Goal: Information Seeking & Learning: Check status

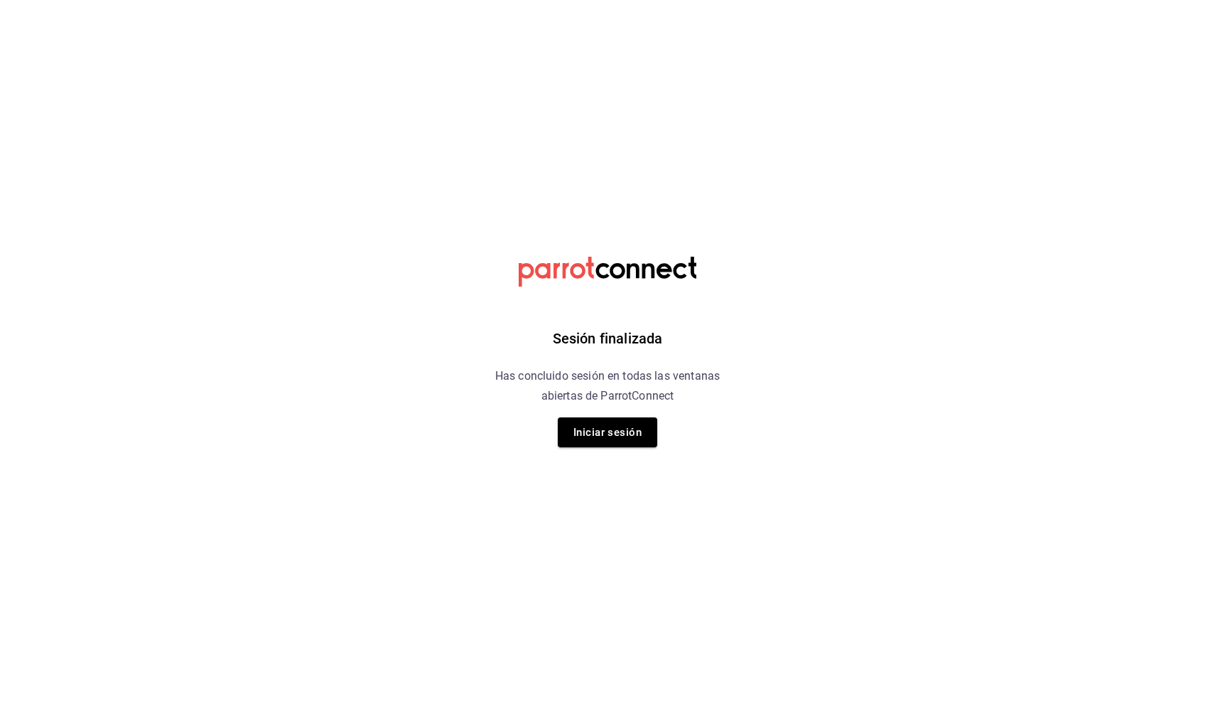
click at [610, 453] on div "Sesión finalizada Has concluido sesión en todas las ventanas abiertas de Parrot…" at bounding box center [608, 352] width 359 height 704
click at [623, 431] on button "Iniciar sesión" at bounding box center [607, 432] width 99 height 30
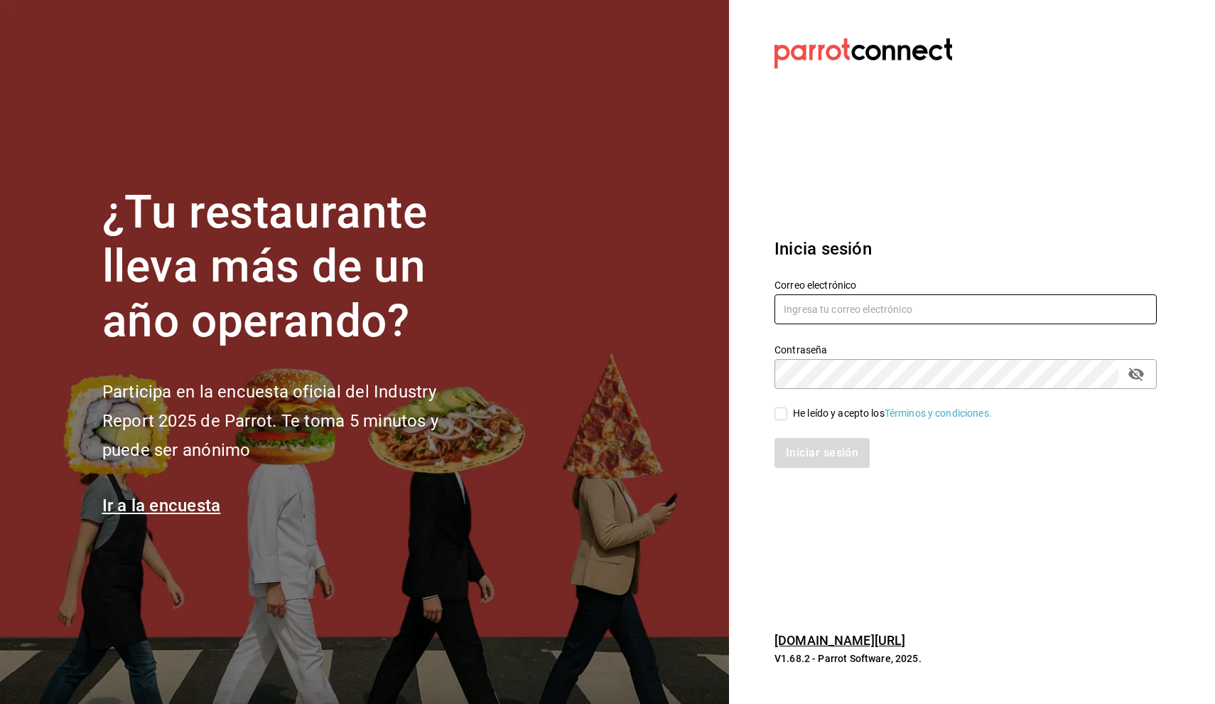
type input "nino.franco@tpn.mx"
click at [779, 407] on input "He leído y acepto los Términos y condiciones." at bounding box center [781, 413] width 13 height 13
checkbox input "true"
click at [787, 453] on button "Iniciar sesión" at bounding box center [823, 453] width 97 height 30
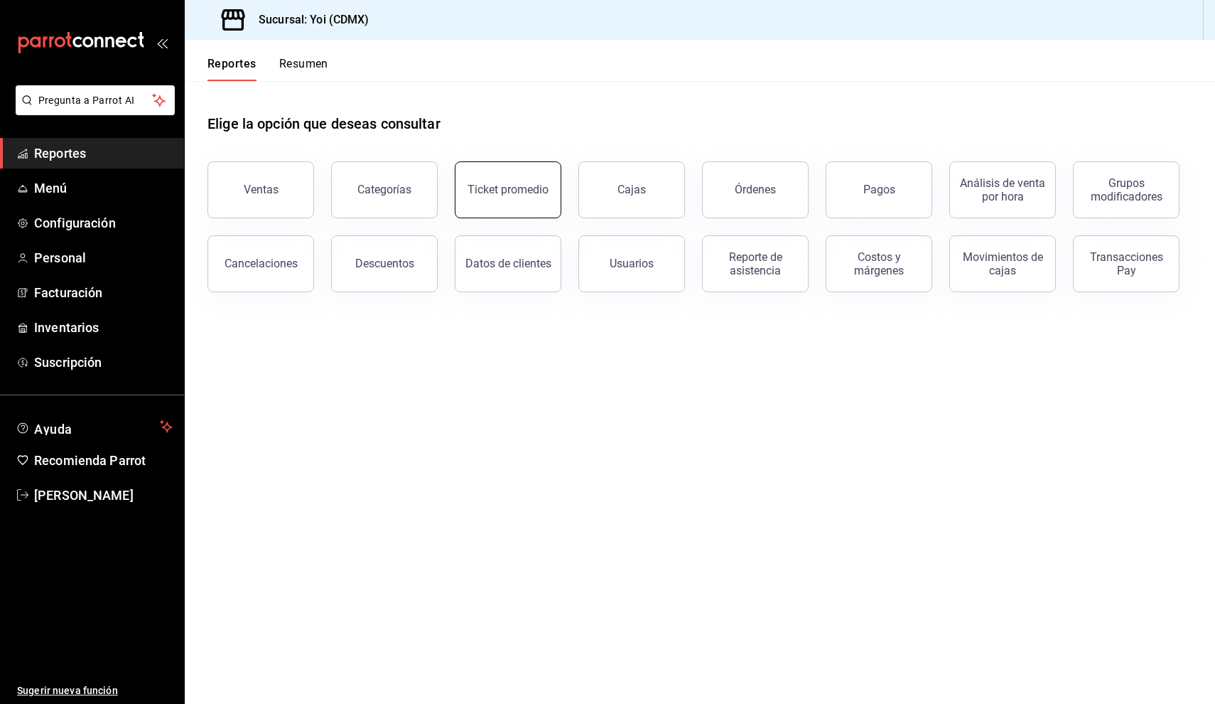
click at [488, 195] on div "Ticket promedio" at bounding box center [508, 190] width 81 height 14
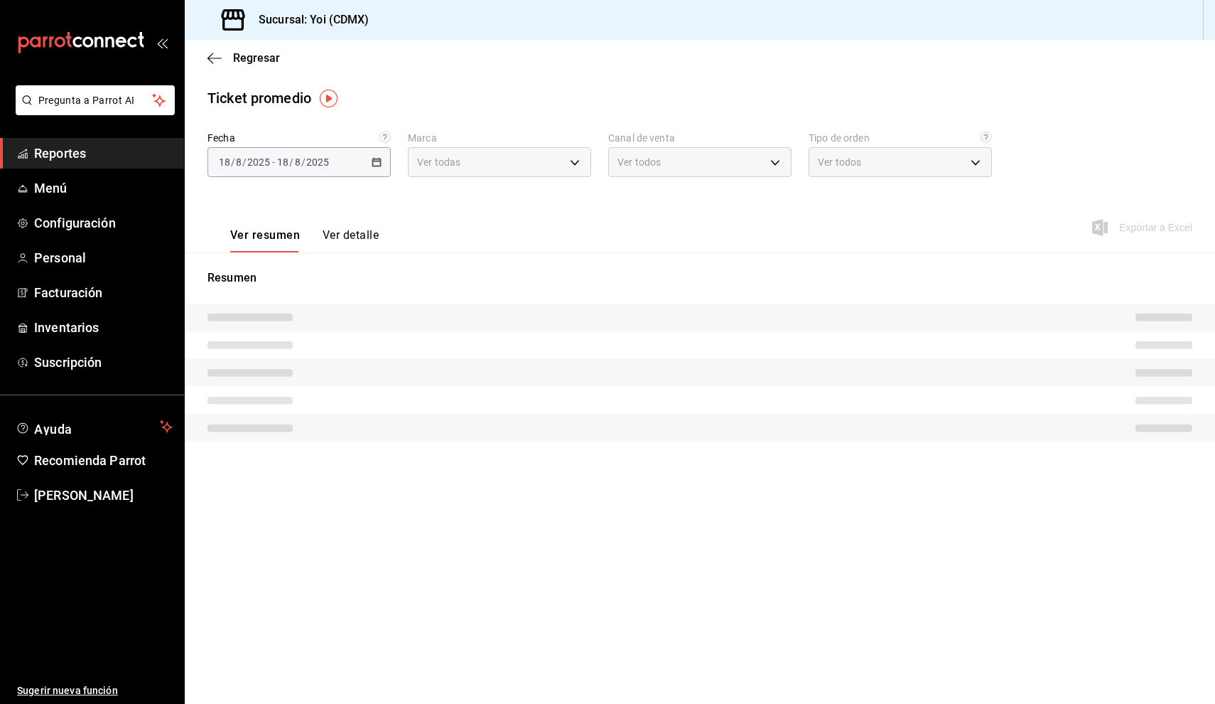
type input "b290689e-8c77-4838-9658-cc9fa7d8958a"
type input "PARROT,UBER_EATS,RAPPI,DIDI_FOOD,ONLINE"
type input "fa1153c7-0691-4211-9237-82abfa654aa6,666f1dce-d52e-45ef-8983-a9b8333336a0,EXTER…"
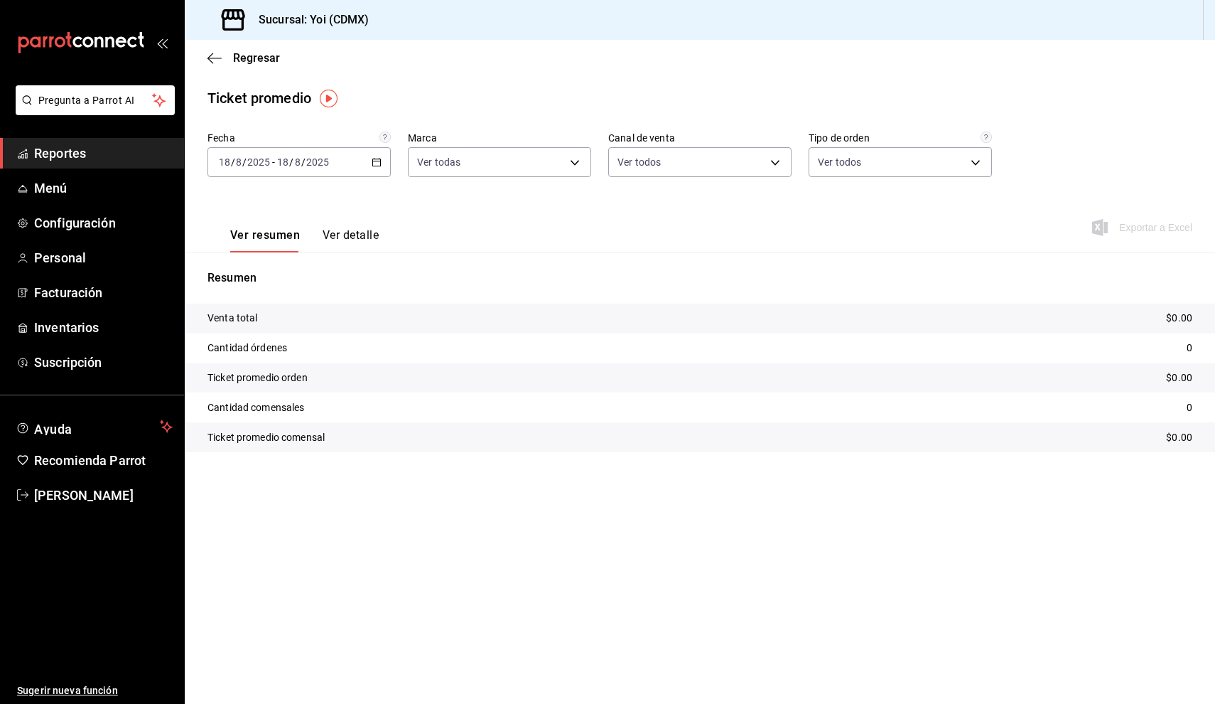
click at [382, 160] on div "[DATE] [DATE] - [DATE] [DATE]" at bounding box center [299, 162] width 183 height 30
click at [284, 306] on span "Mes actual" at bounding box center [275, 301] width 110 height 15
click at [745, 168] on body "Pregunta a Parrot AI Reportes Menú Configuración Personal Facturación Inventari…" at bounding box center [607, 352] width 1215 height 704
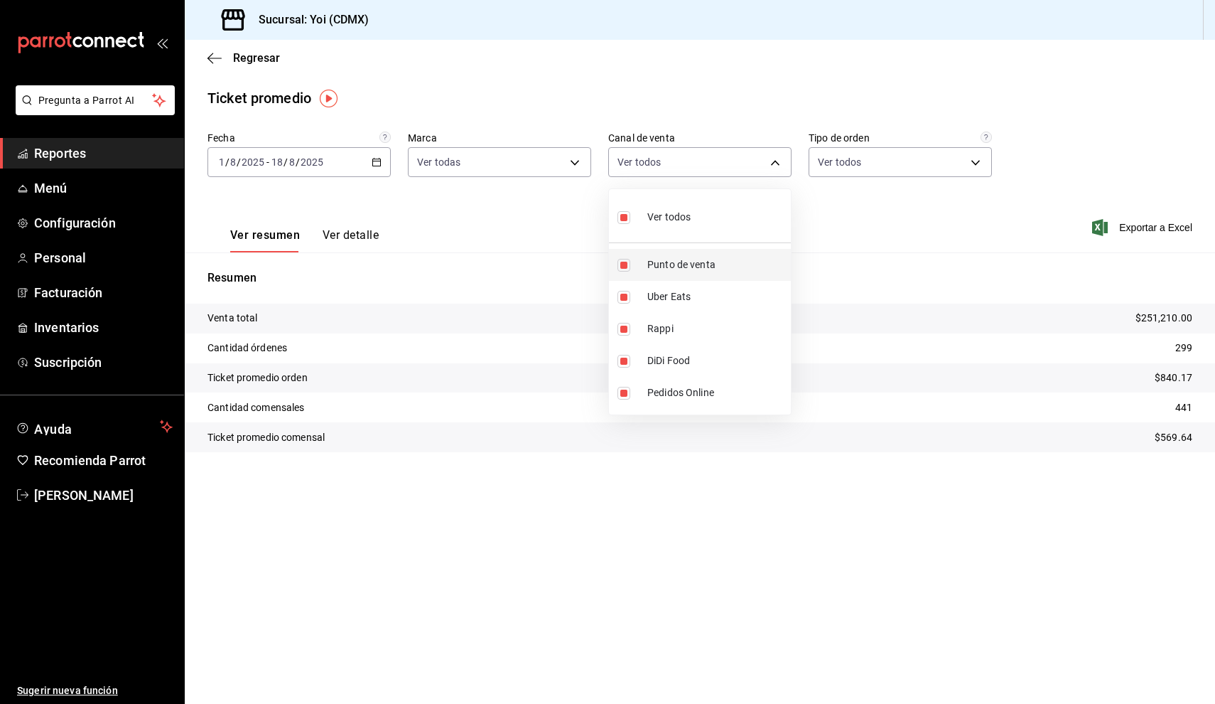
click at [664, 271] on span "Punto de venta" at bounding box center [716, 264] width 138 height 15
type input "UBER_EATS,RAPPI,DIDI_FOOD,ONLINE"
checkbox input "false"
click at [650, 353] on li "DiDi Food" at bounding box center [700, 361] width 182 height 32
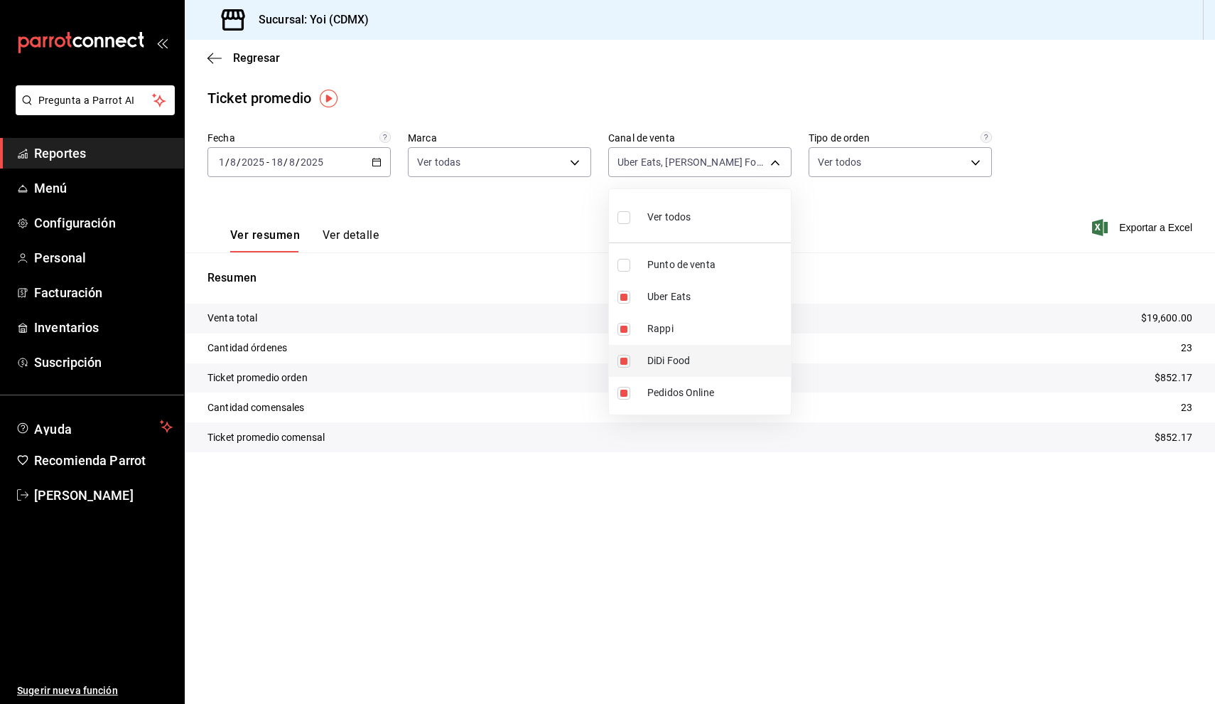
type input "UBER_EATS,RAPPI,ONLINE"
checkbox input "false"
click at [642, 390] on li "Pedidos Online" at bounding box center [700, 393] width 182 height 32
type input "UBER_EATS,RAPPI"
checkbox input "false"
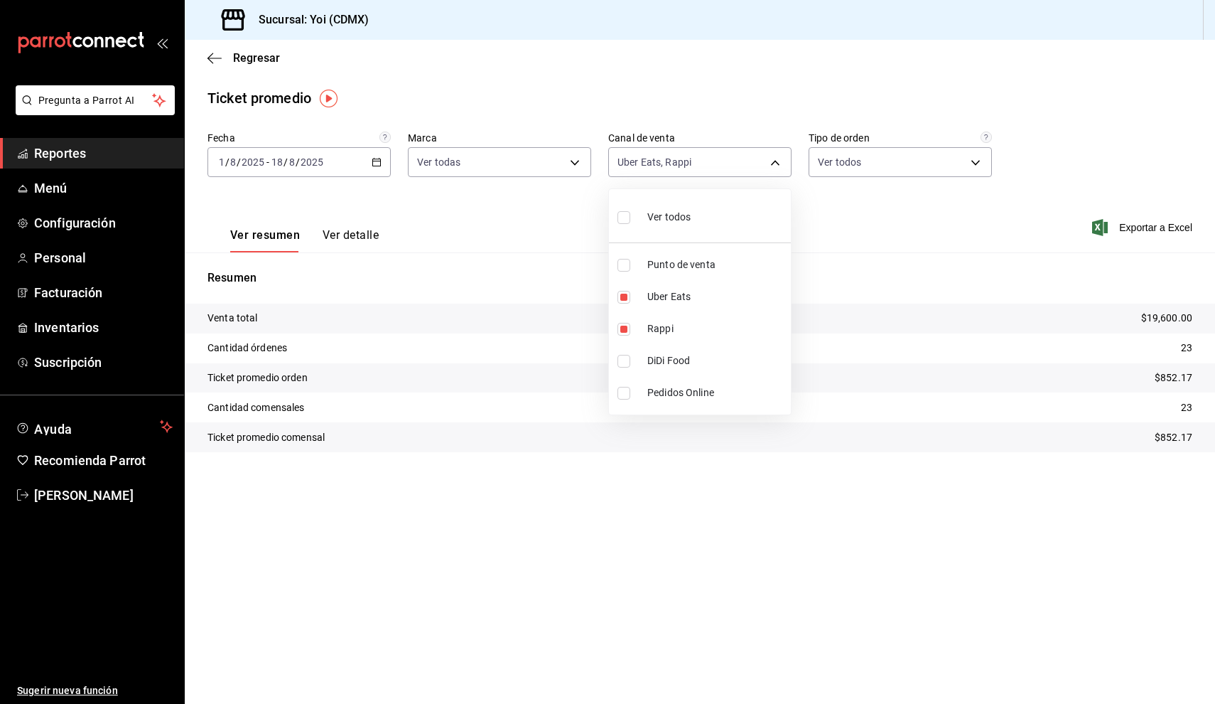
click at [651, 439] on div at bounding box center [607, 352] width 1215 height 704
click at [779, 158] on body "Pregunta a Parrot AI Reportes Menú Configuración Personal Facturación Inventari…" at bounding box center [607, 352] width 1215 height 704
click at [703, 209] on li "Ver todos" at bounding box center [700, 216] width 182 height 42
type input "PARROT,UBER_EATS,RAPPI,DIDI_FOOD,ONLINE"
checkbox input "true"
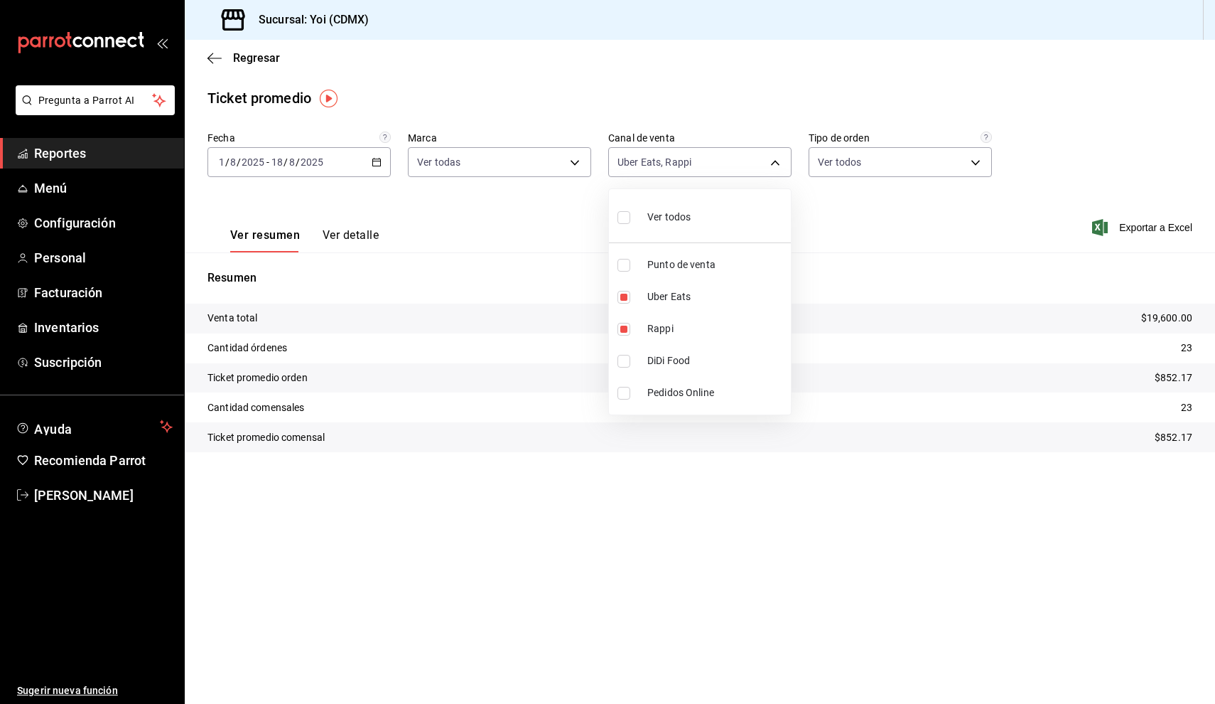
checkbox input "true"
click at [521, 595] on div at bounding box center [607, 352] width 1215 height 704
click at [76, 191] on span "Menú" at bounding box center [103, 187] width 139 height 19
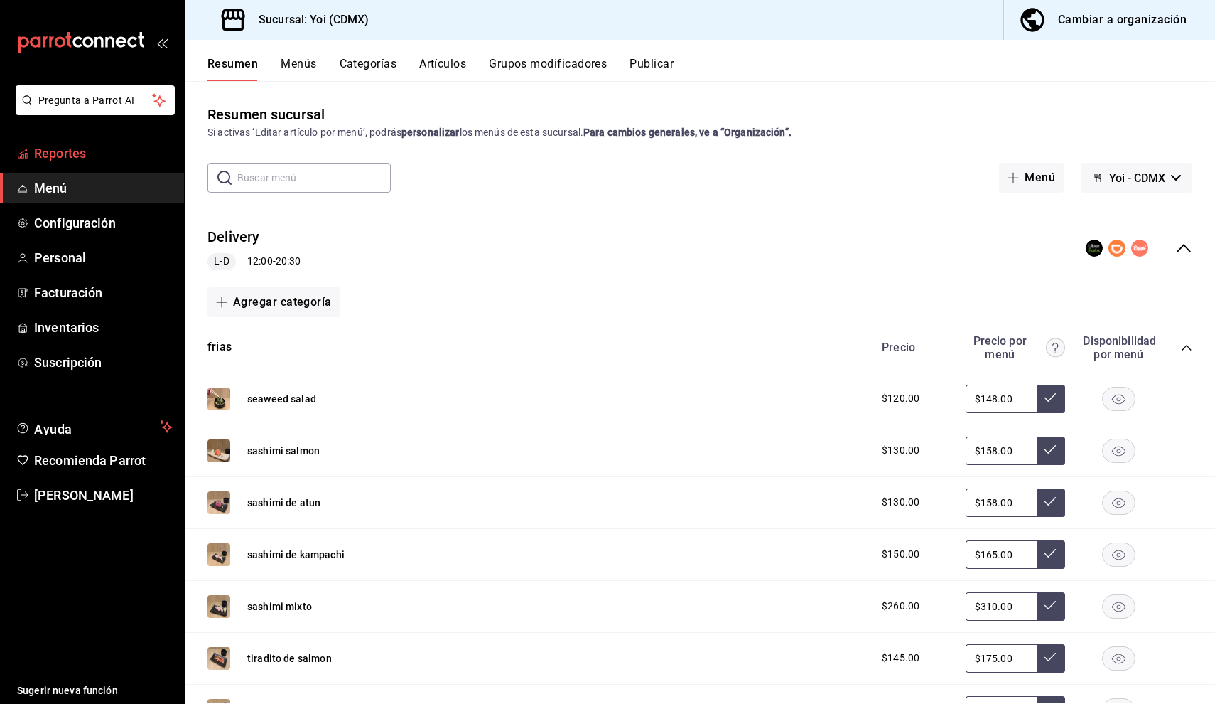
click at [140, 156] on span "Reportes" at bounding box center [103, 153] width 139 height 19
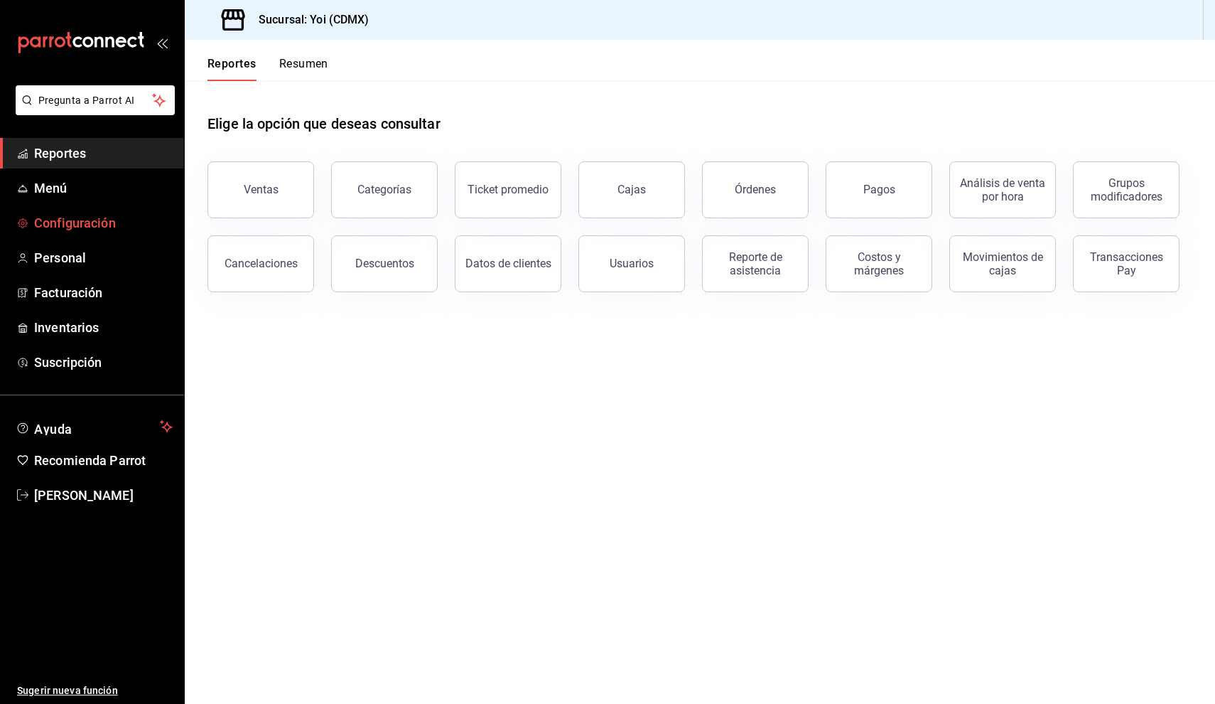
click at [110, 221] on span "Configuración" at bounding box center [103, 222] width 139 height 19
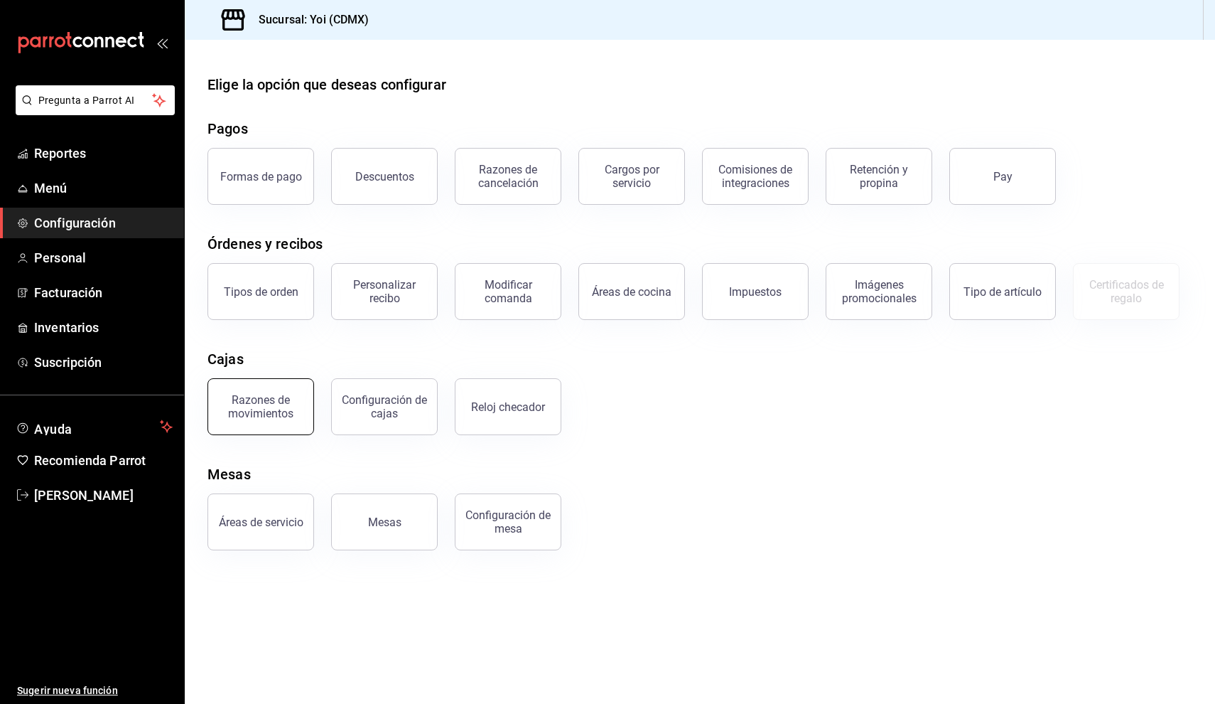
click at [294, 421] on button "Razones de movimientos" at bounding box center [261, 406] width 107 height 57
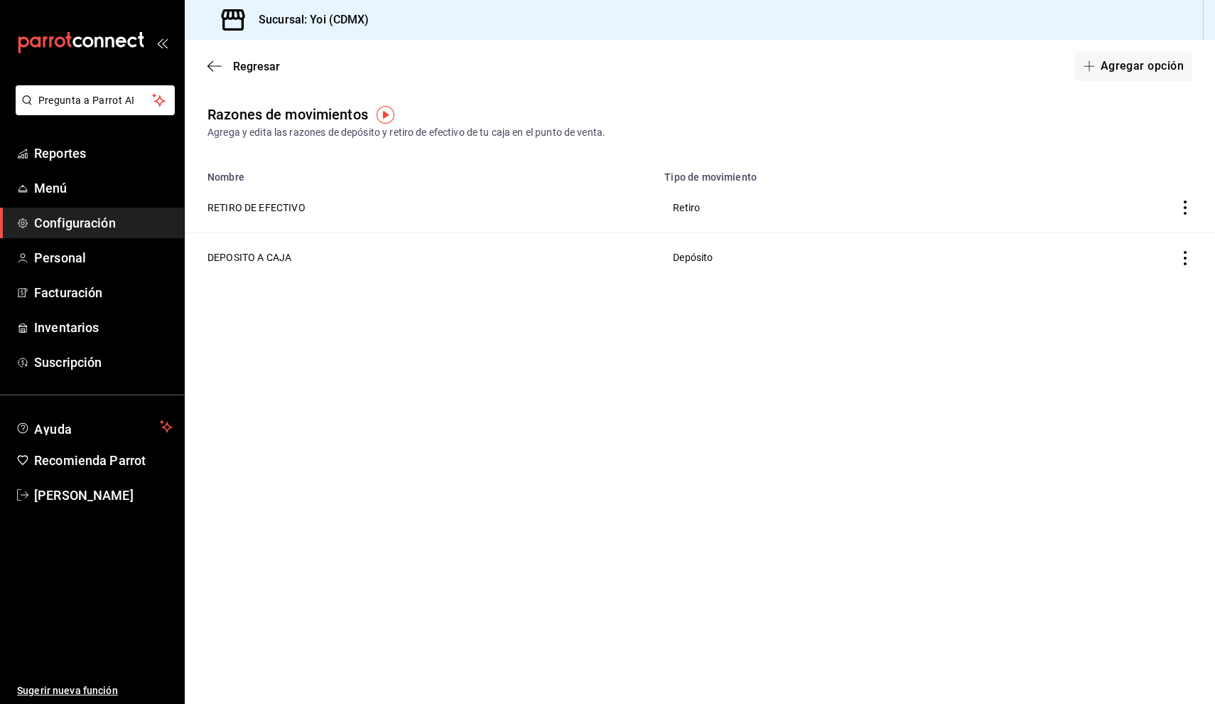
click at [220, 77] on div "Regresar Agregar opción" at bounding box center [700, 66] width 1030 height 53
click at [219, 68] on icon "button" at bounding box center [215, 66] width 14 height 13
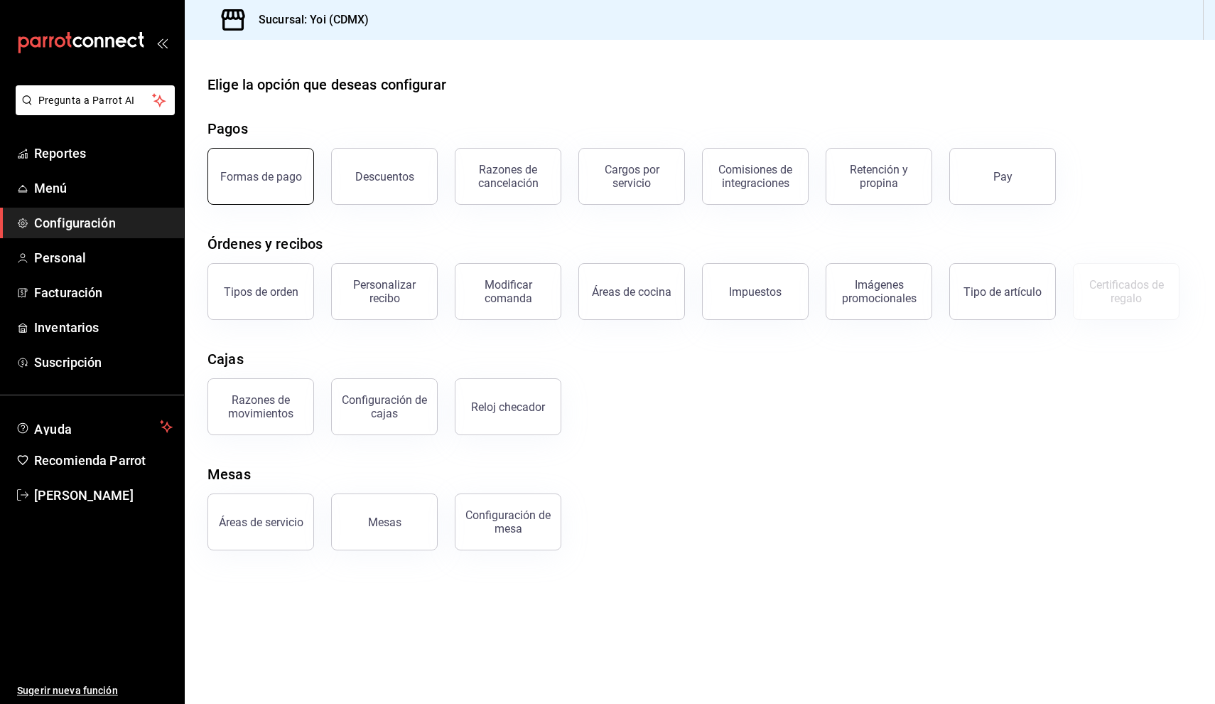
click at [289, 195] on button "Formas de pago" at bounding box center [261, 176] width 107 height 57
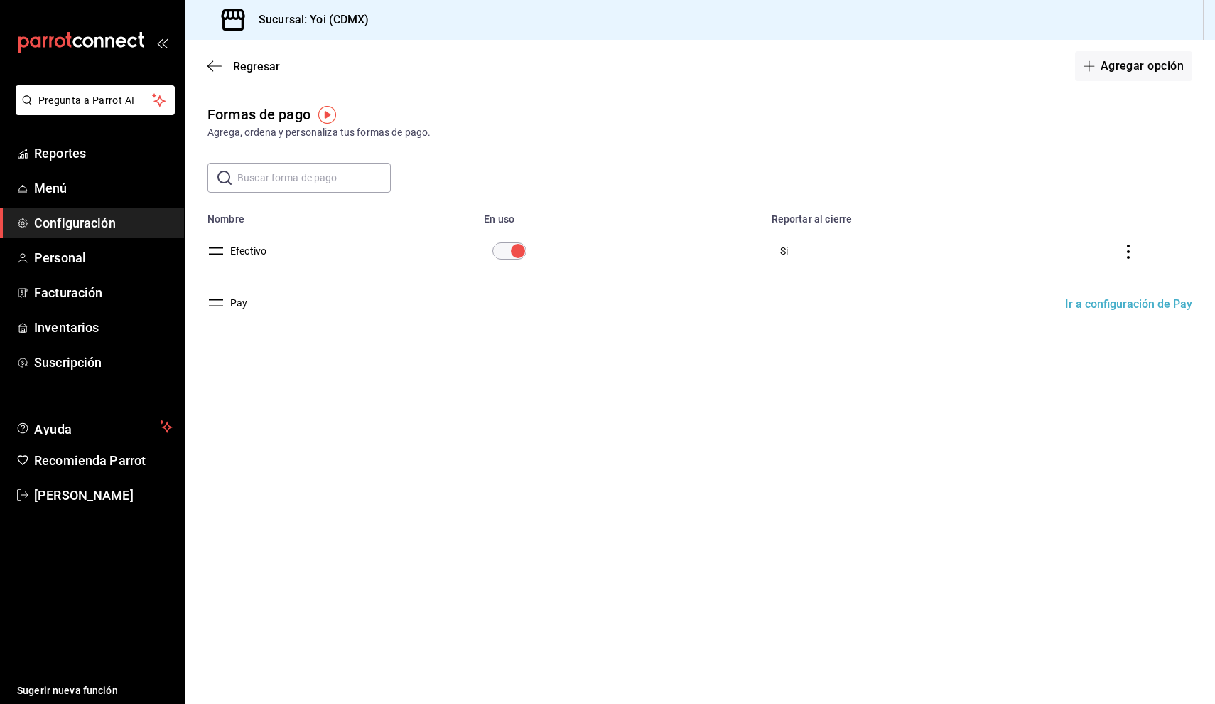
click at [458, 289] on td "Pay" at bounding box center [330, 303] width 291 height 52
click at [1174, 306] on button "Ir a configuración de Pay" at bounding box center [1128, 303] width 127 height 11
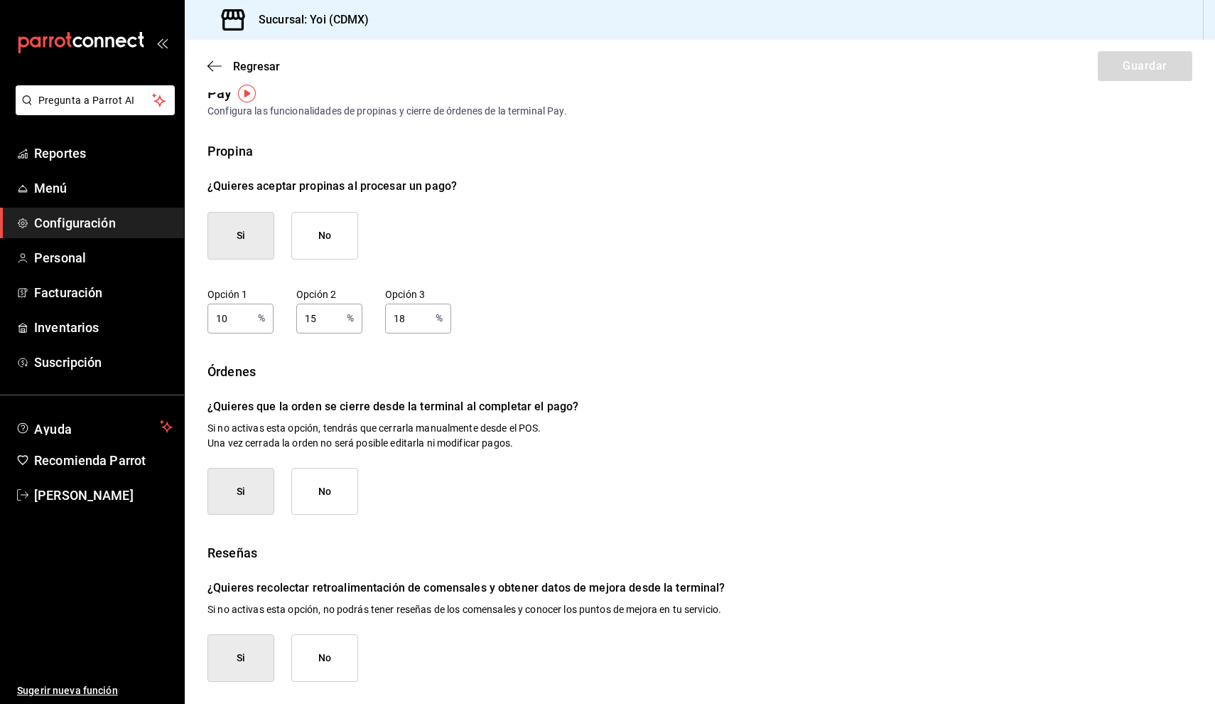
scroll to position [21, 0]
click at [301, 657] on button "No" at bounding box center [324, 659] width 67 height 48
click at [1137, 80] on button "Guardar" at bounding box center [1145, 66] width 95 height 30
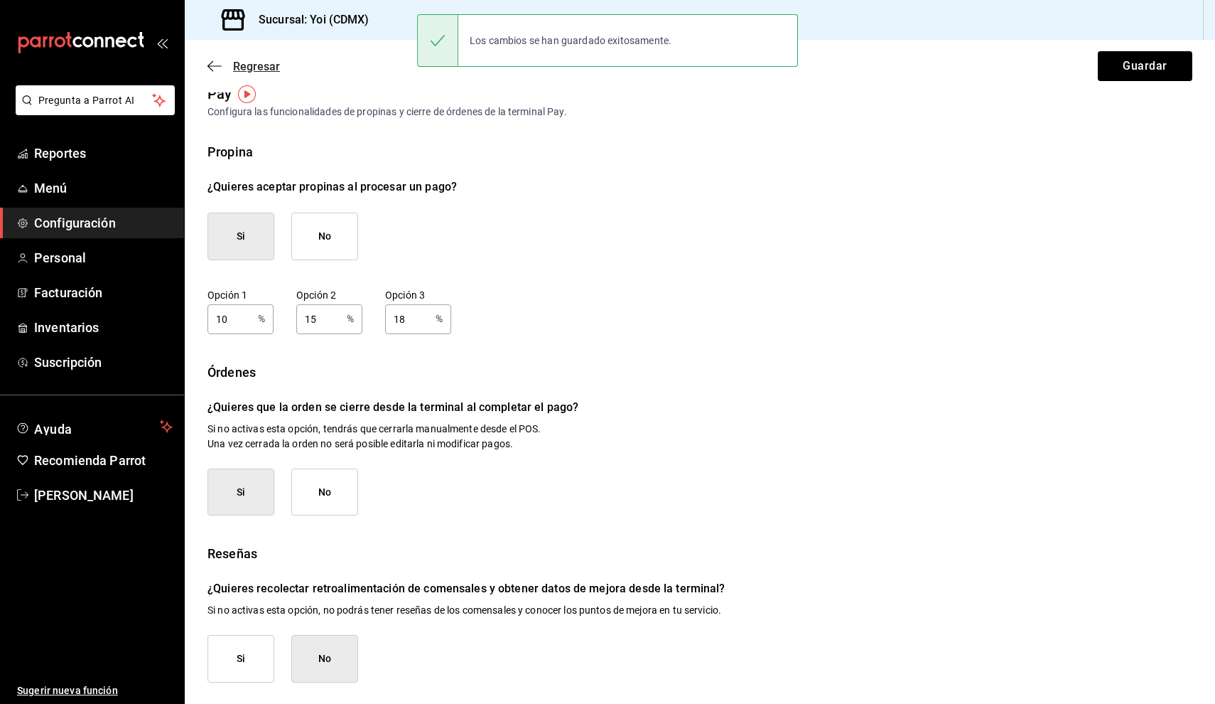
click at [208, 71] on icon "button" at bounding box center [215, 66] width 14 height 13
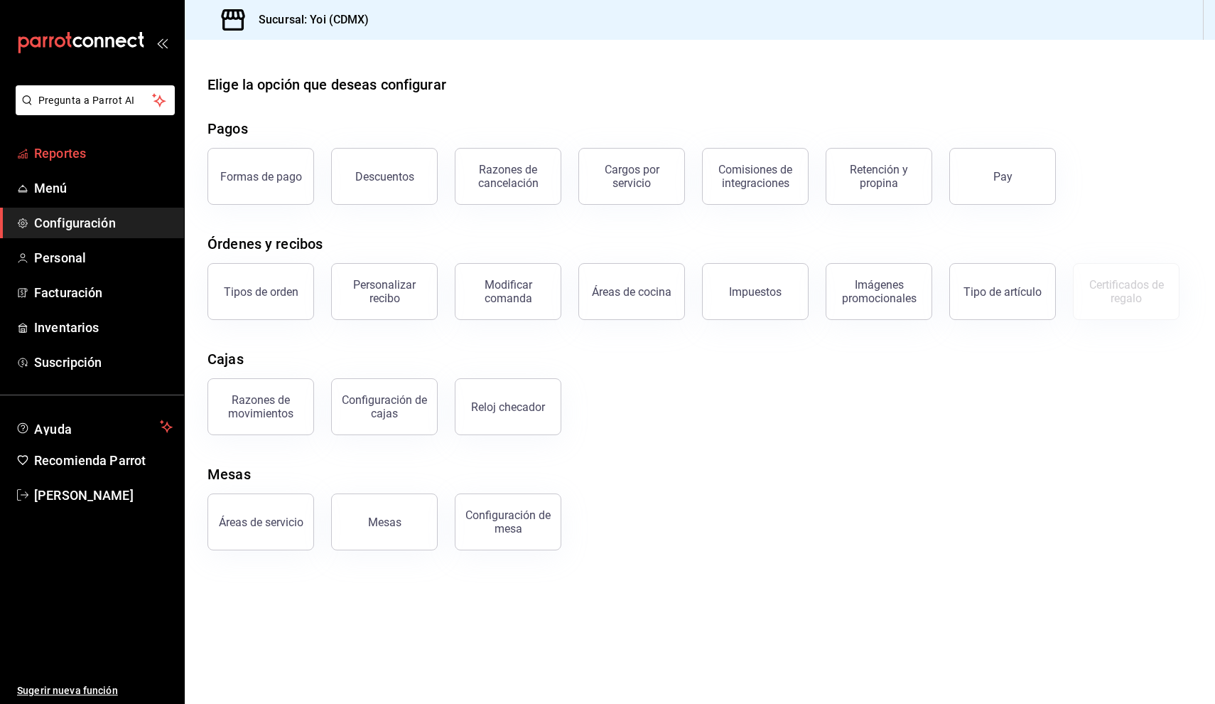
click at [90, 158] on span "Reportes" at bounding box center [103, 153] width 139 height 19
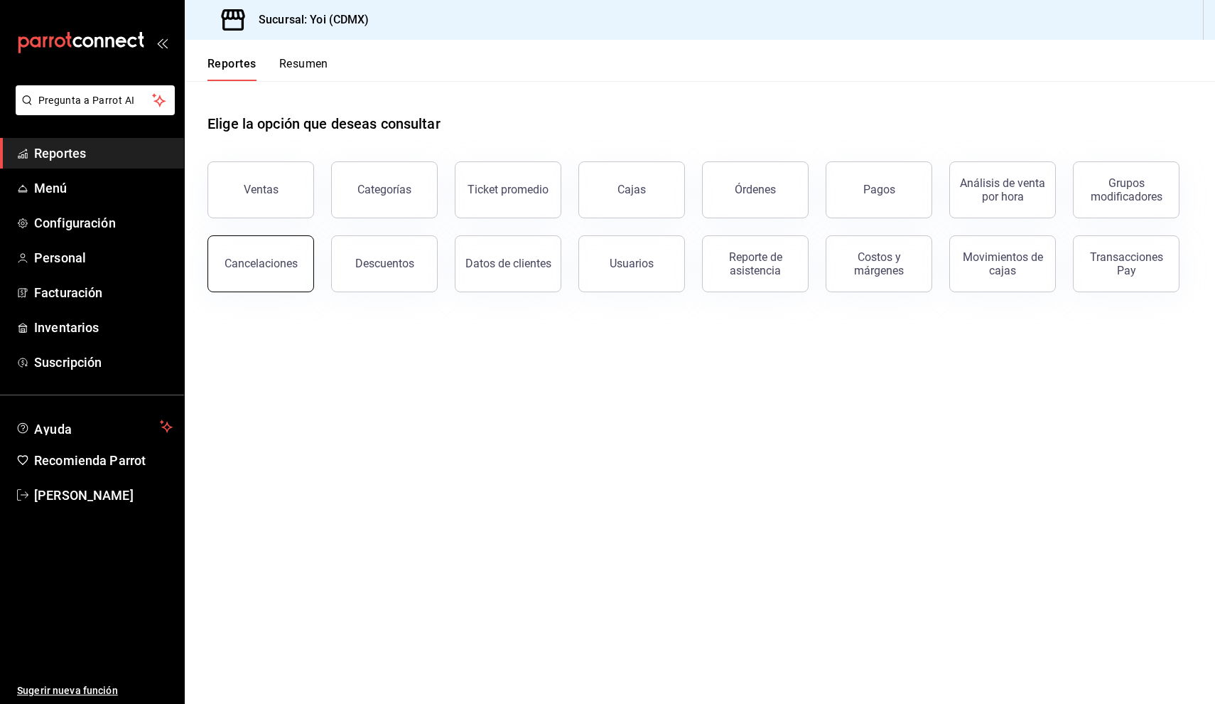
click at [279, 249] on button "Cancelaciones" at bounding box center [261, 263] width 107 height 57
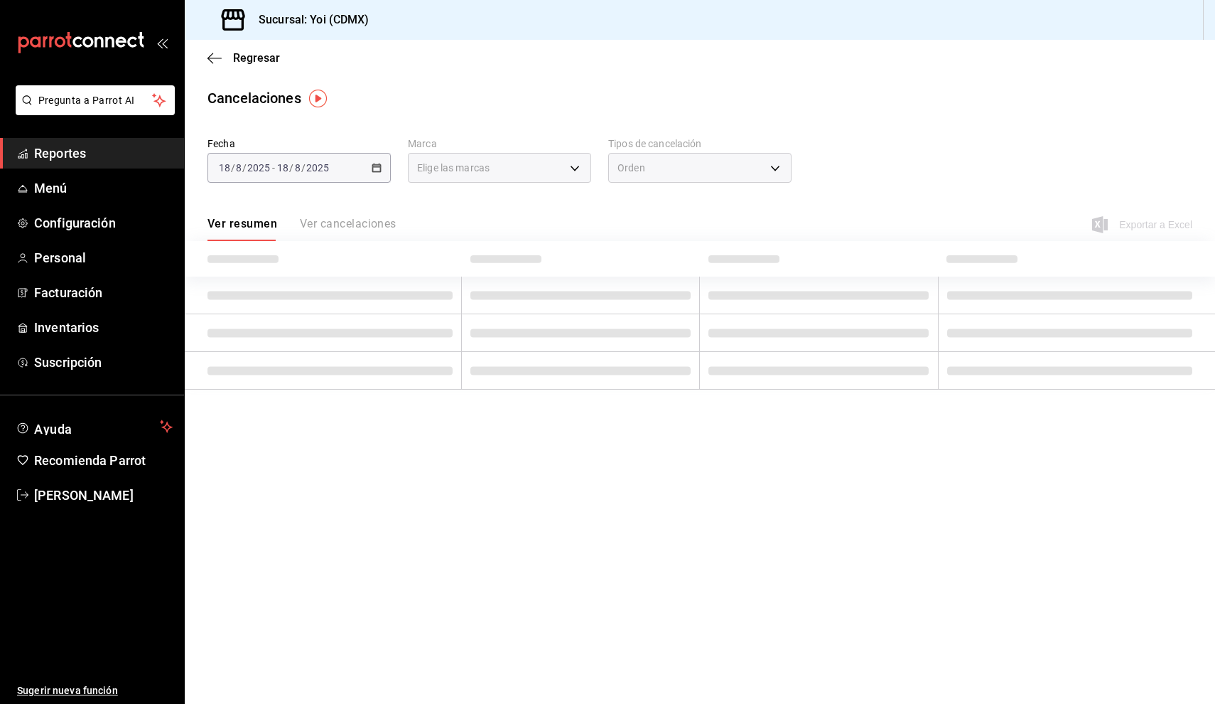
type input "[object Object]"
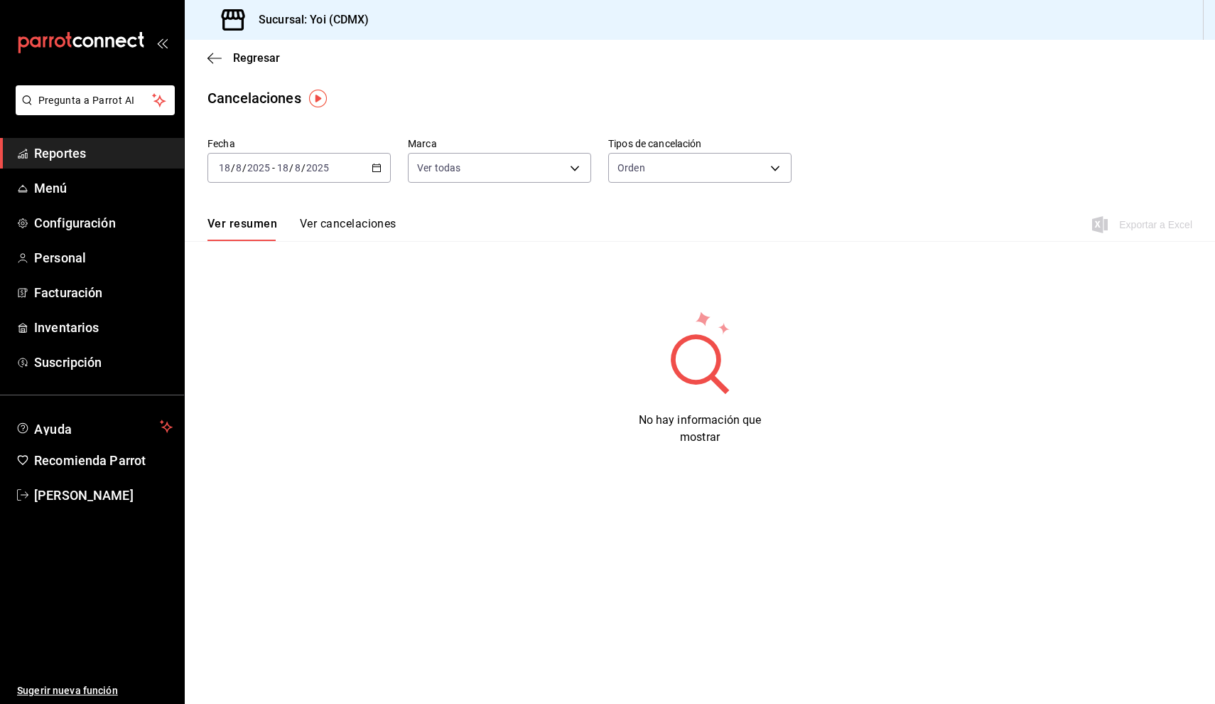
click at [362, 229] on button "Ver cancelaciones" at bounding box center [348, 229] width 97 height 24
click at [232, 53] on span "Regresar" at bounding box center [244, 58] width 72 height 14
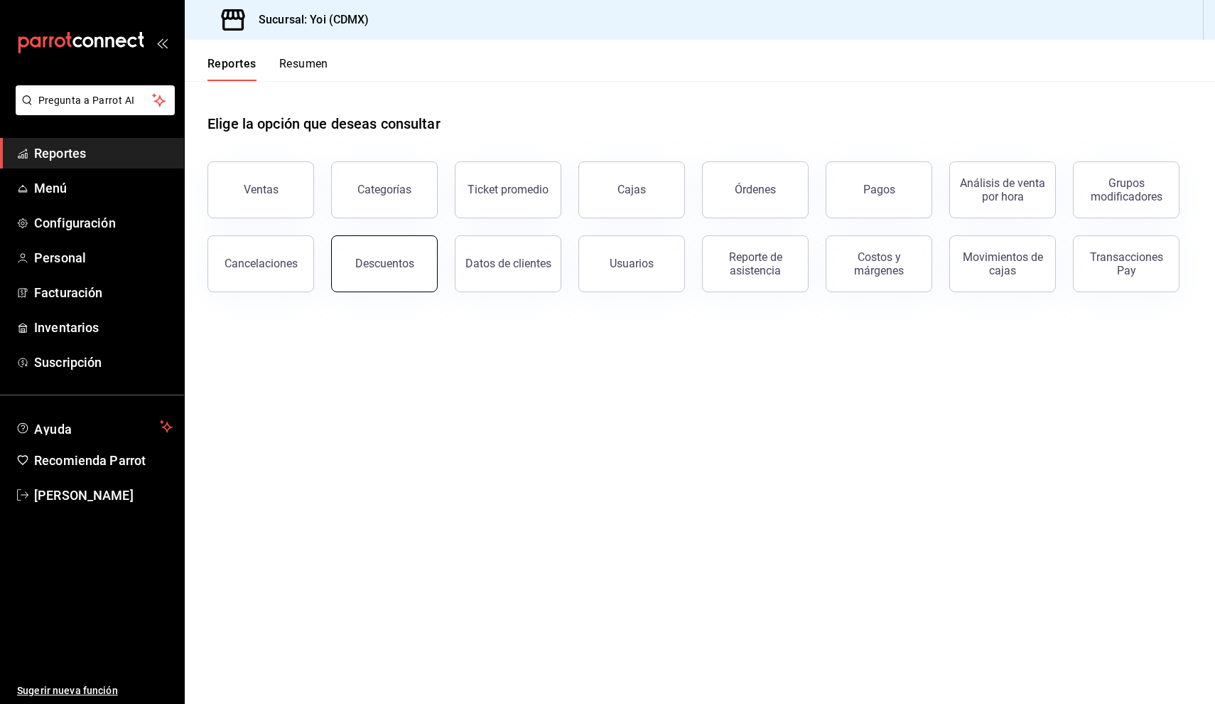
click at [411, 264] on div "Descuentos" at bounding box center [384, 264] width 59 height 14
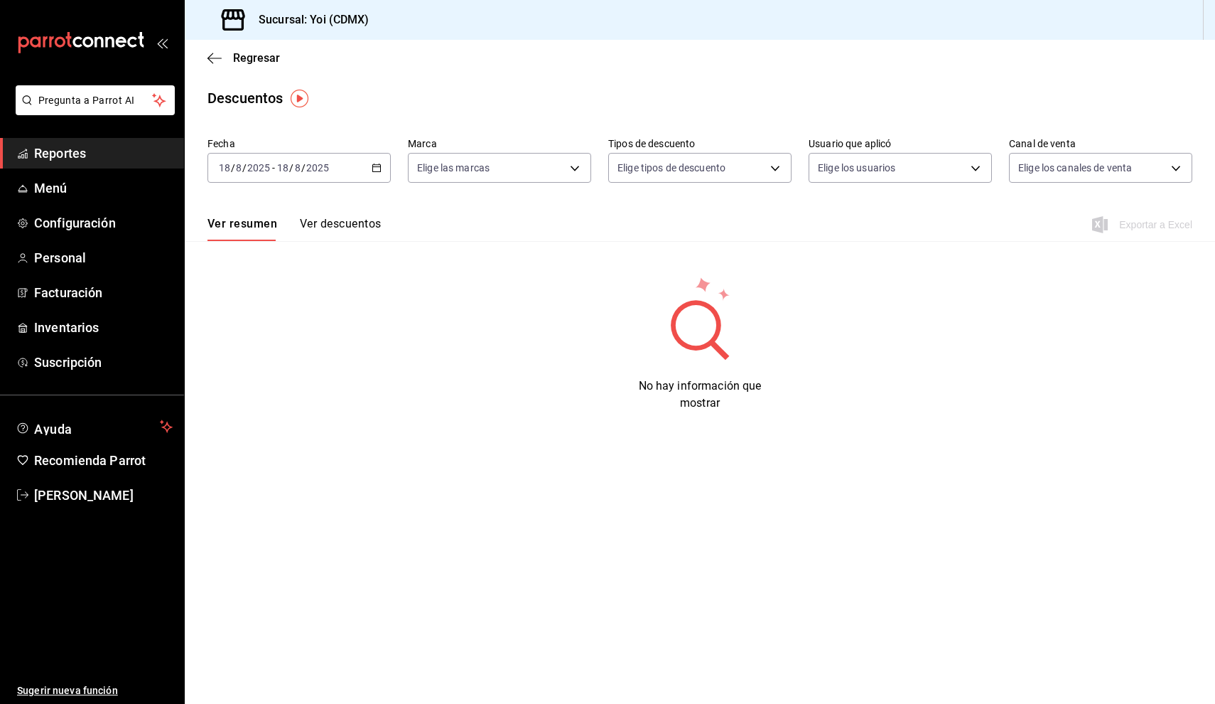
click at [318, 220] on button "Ver descuentos" at bounding box center [340, 229] width 81 height 24
click at [220, 54] on icon "button" at bounding box center [215, 58] width 14 height 13
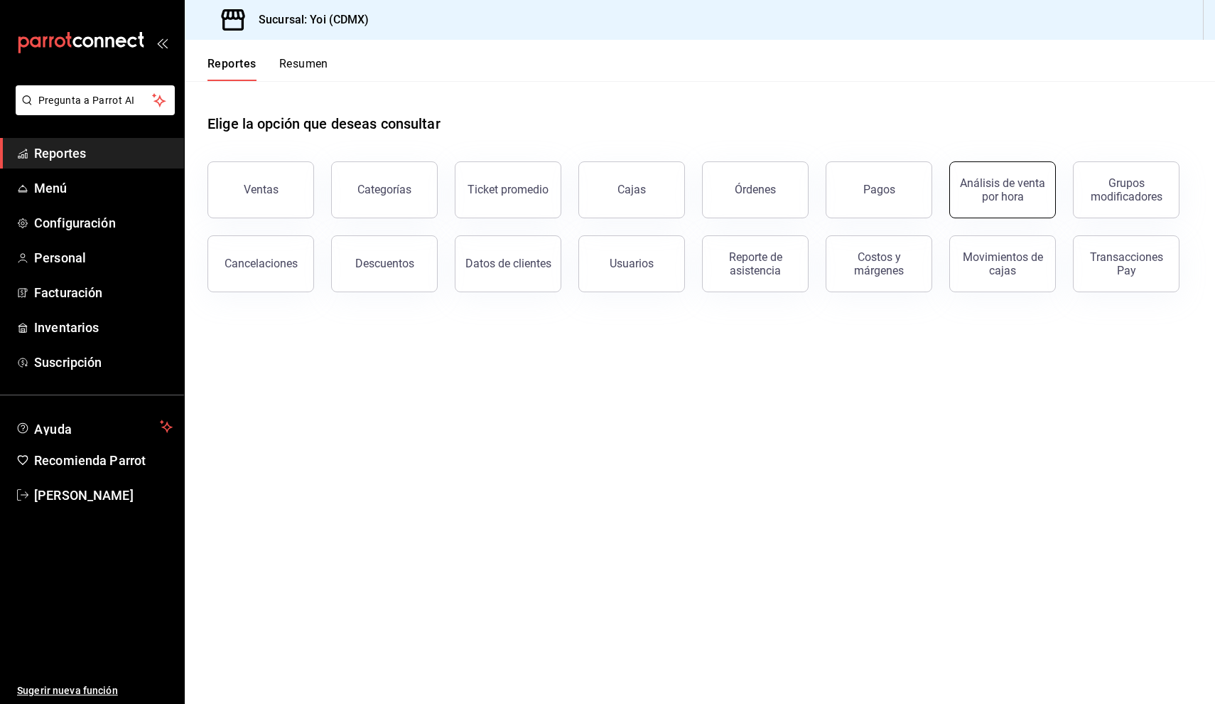
click at [994, 208] on button "Análisis de venta por hora" at bounding box center [1002, 189] width 107 height 57
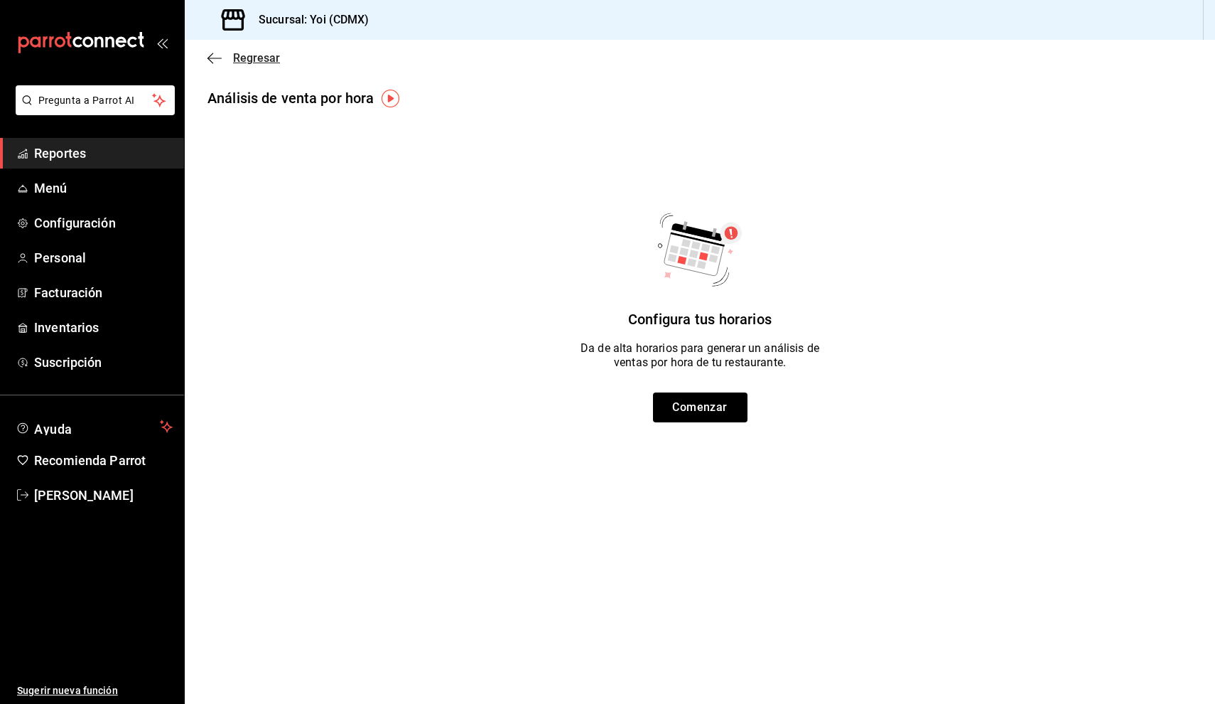
click at [216, 55] on icon "button" at bounding box center [215, 58] width 14 height 13
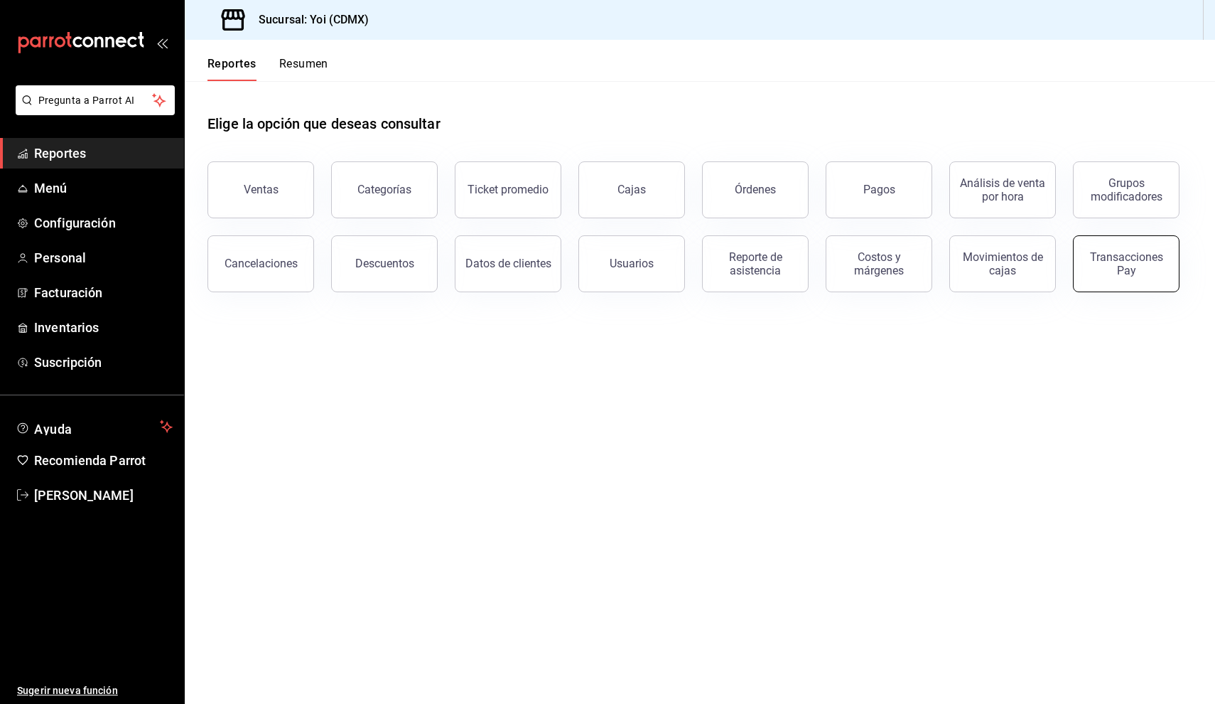
click at [1146, 280] on button "Transacciones Pay" at bounding box center [1126, 263] width 107 height 57
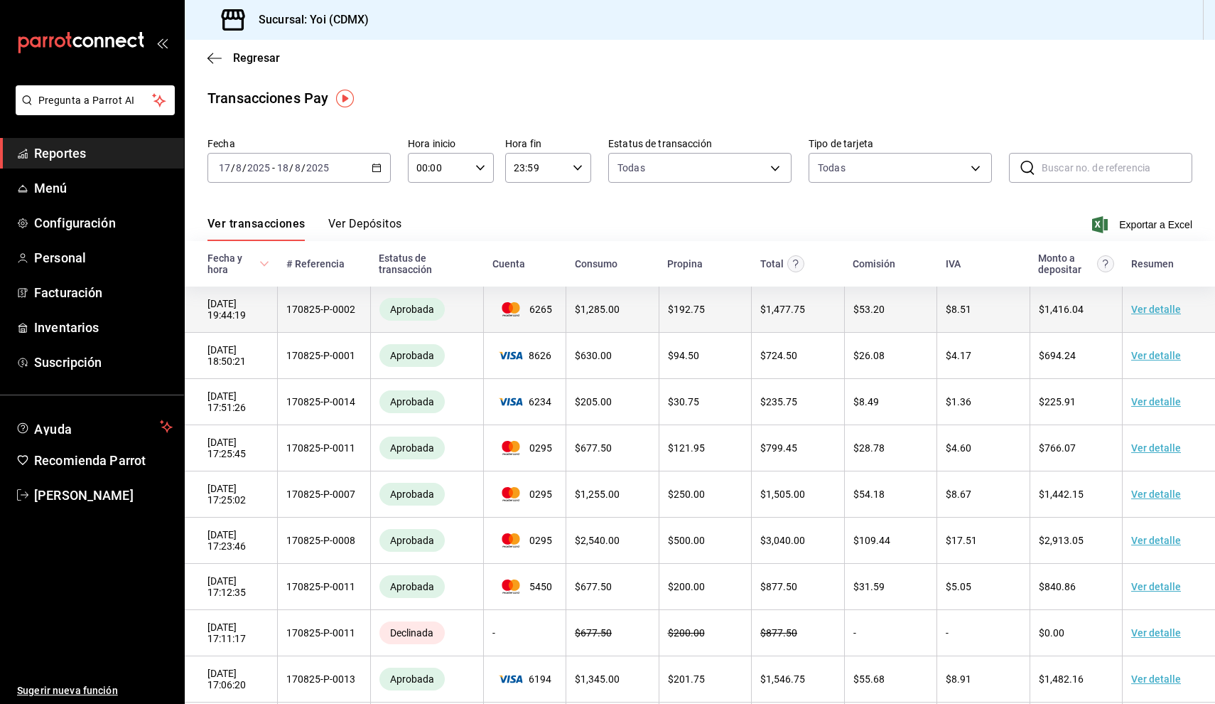
click at [1161, 305] on link "Ver detalle" at bounding box center [1156, 308] width 50 height 11
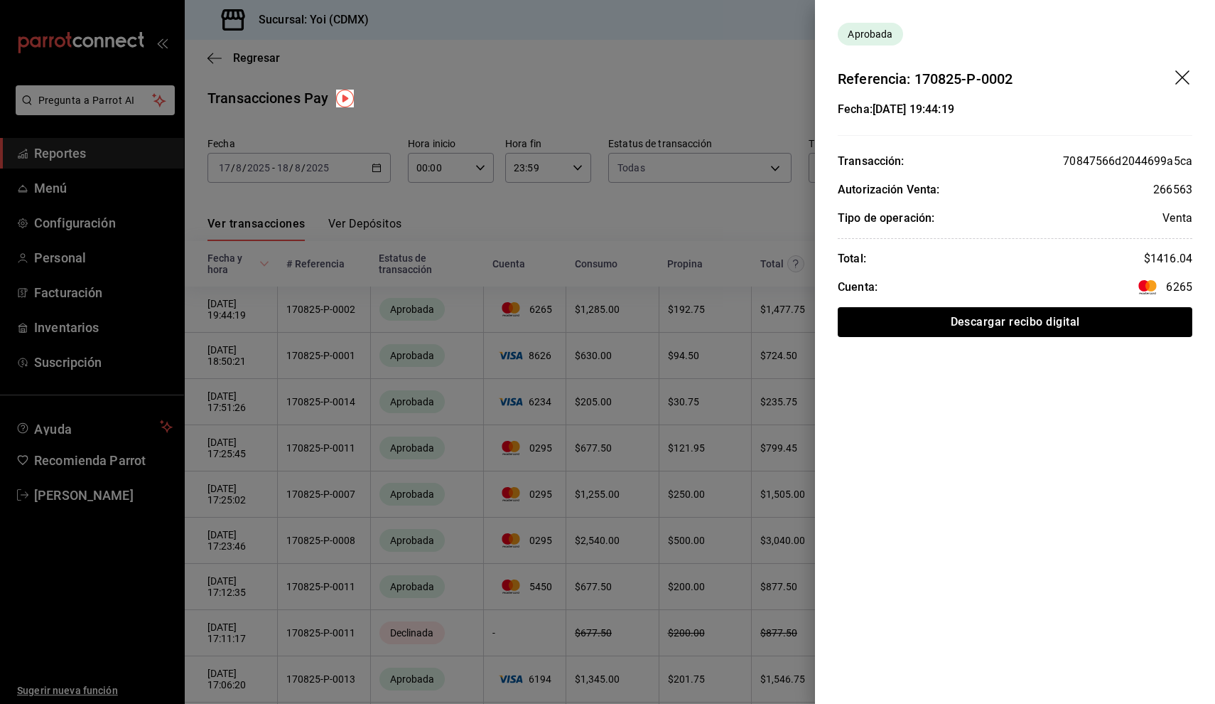
click at [777, 451] on div at bounding box center [607, 352] width 1215 height 704
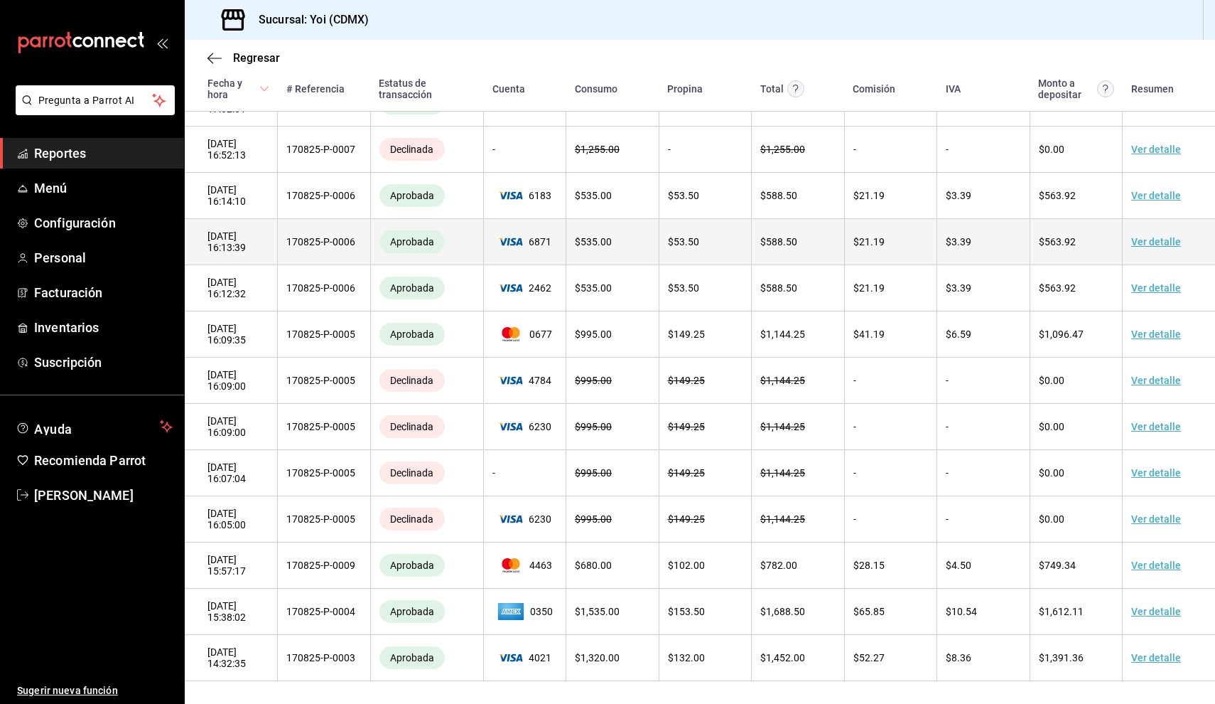
scroll to position [648, 0]
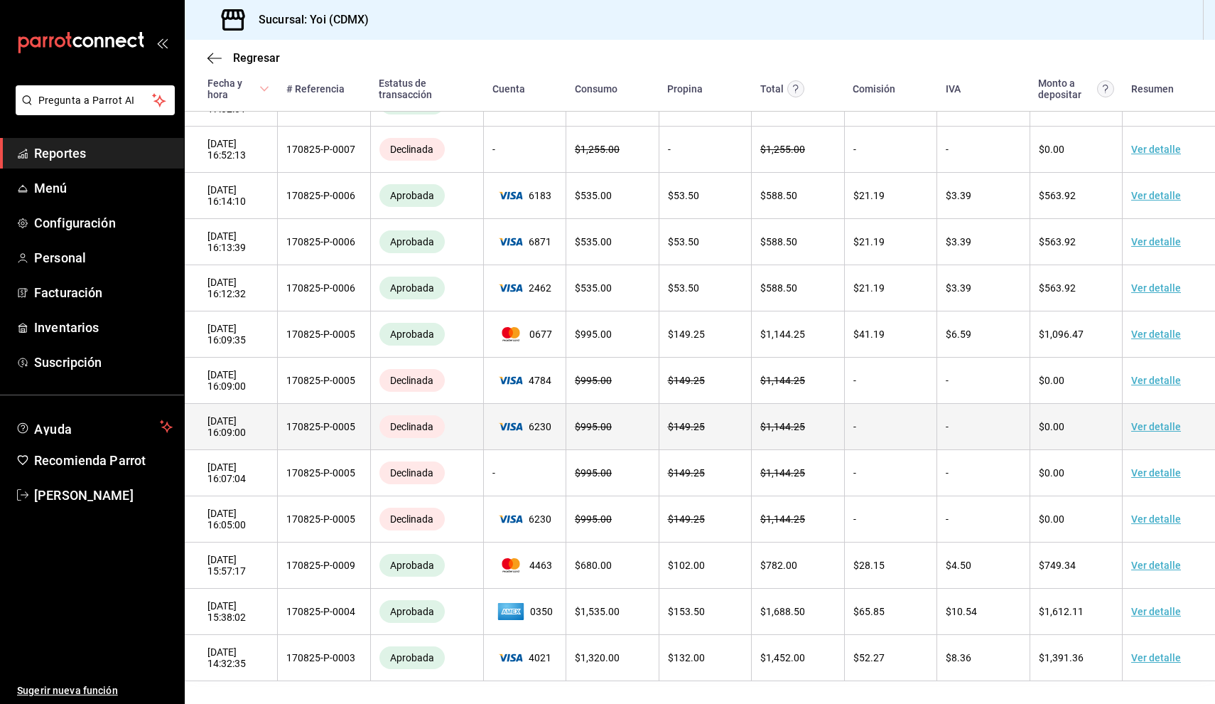
click at [1162, 424] on link "Ver detalle" at bounding box center [1156, 426] width 50 height 11
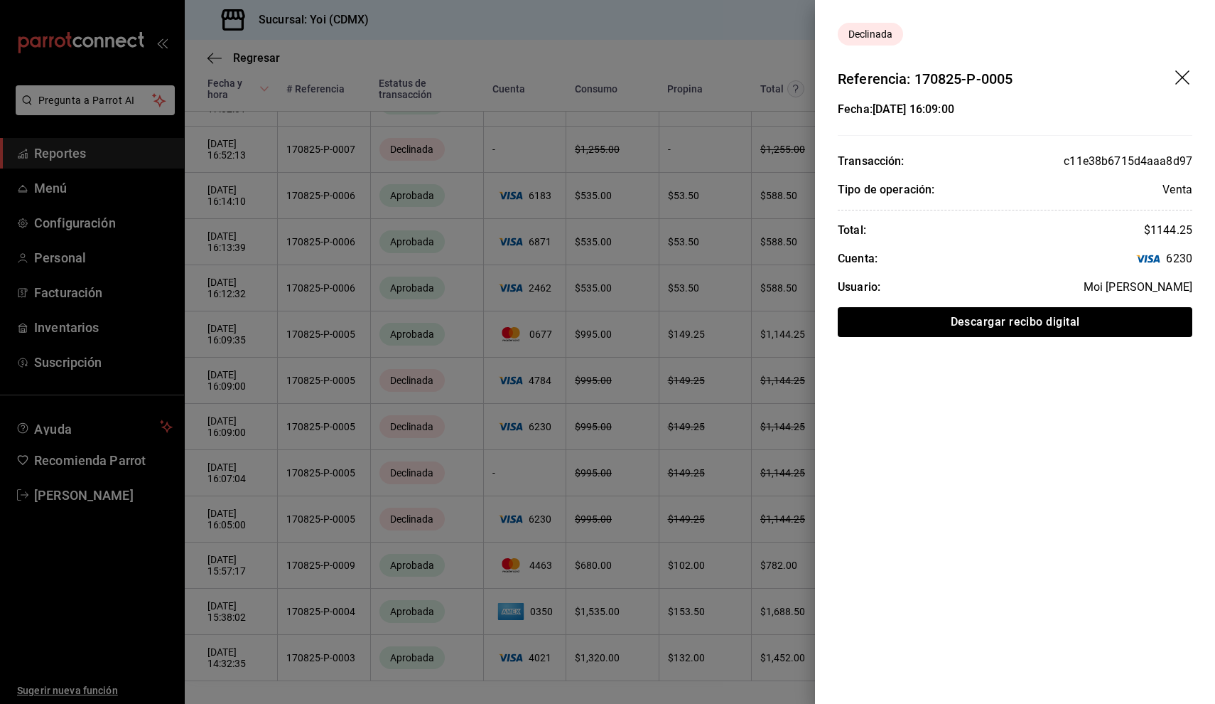
click at [1188, 83] on icon "drag" at bounding box center [1182, 77] width 14 height 14
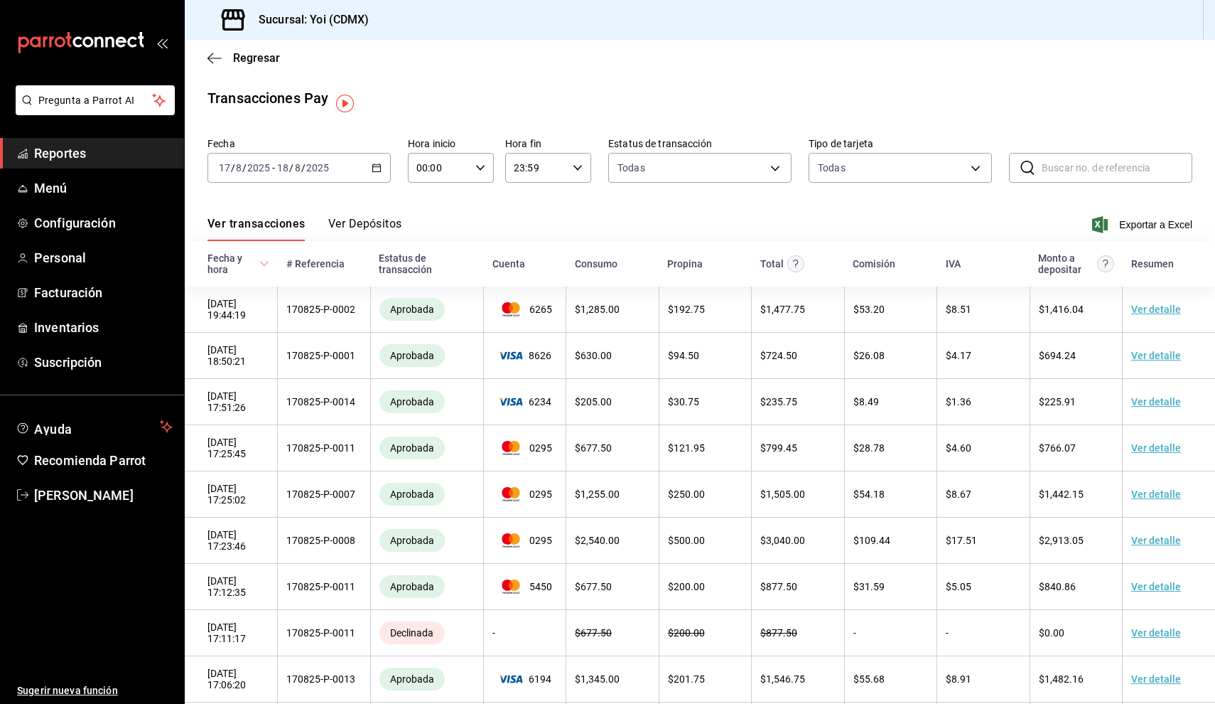
scroll to position [0, 0]
click at [382, 166] on div "[DATE] [DATE] - [DATE] [DATE]" at bounding box center [299, 168] width 183 height 30
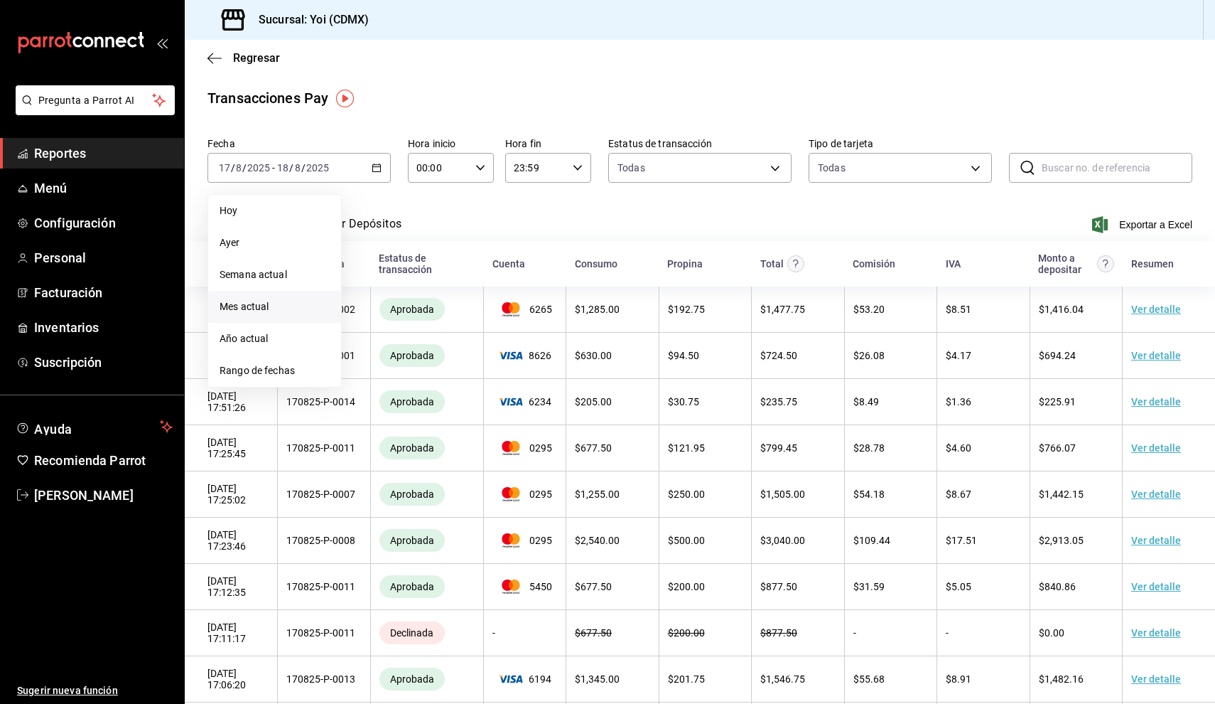
click at [251, 311] on span "Mes actual" at bounding box center [275, 306] width 110 height 15
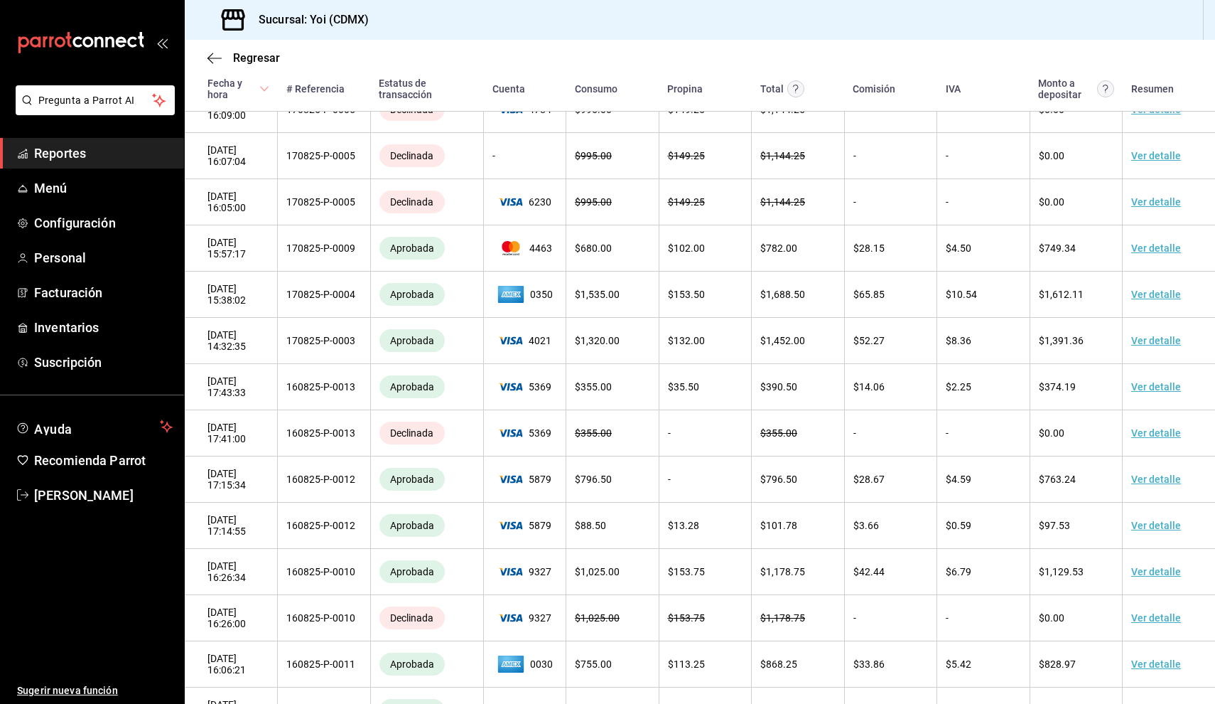
scroll to position [968, 0]
